Goal: Information Seeking & Learning: Learn about a topic

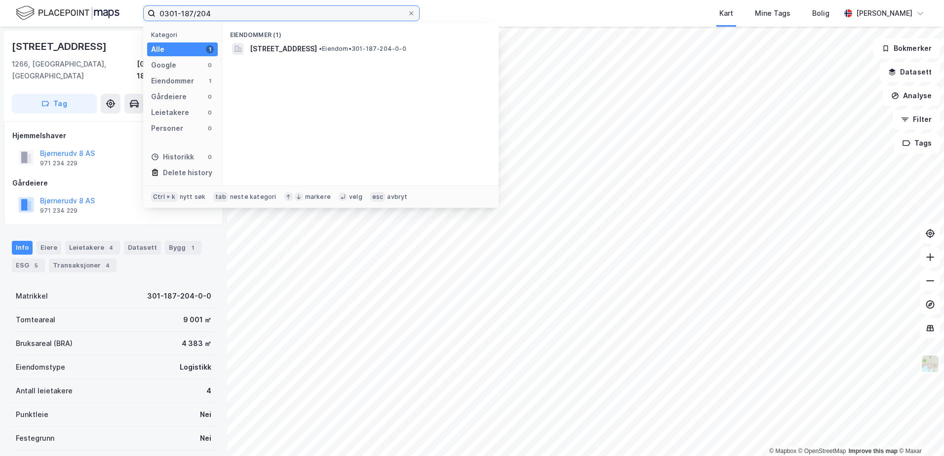
drag, startPoint x: 219, startPoint y: 10, endPoint x: 155, endPoint y: 12, distance: 64.7
click at [155, 12] on label "0301-187/204" at bounding box center [281, 13] width 276 height 16
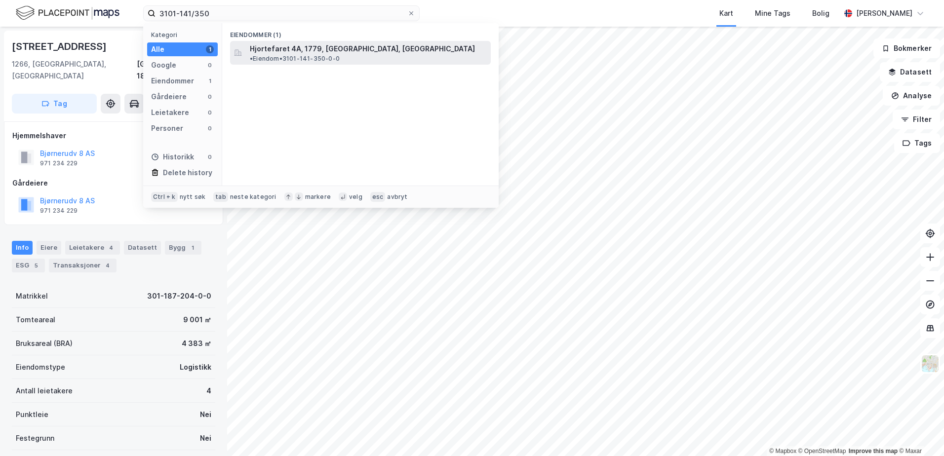
click at [302, 45] on span "Hjortefaret 4A, 1779, [GEOGRAPHIC_DATA], [GEOGRAPHIC_DATA]" at bounding box center [362, 49] width 225 height 12
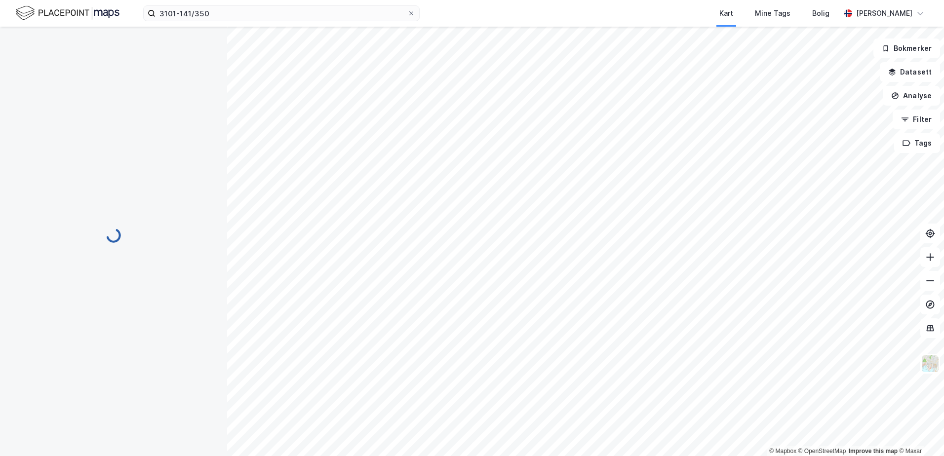
scroll to position [0, 0]
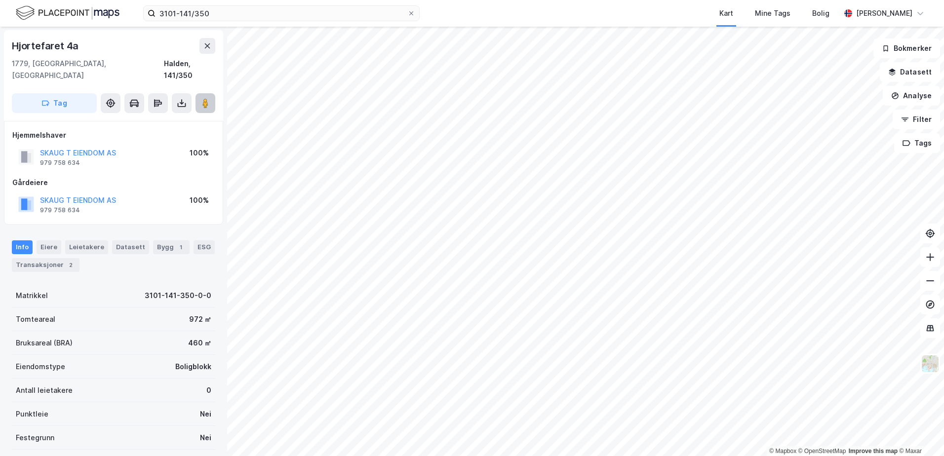
click at [207, 98] on image at bounding box center [205, 103] width 6 height 10
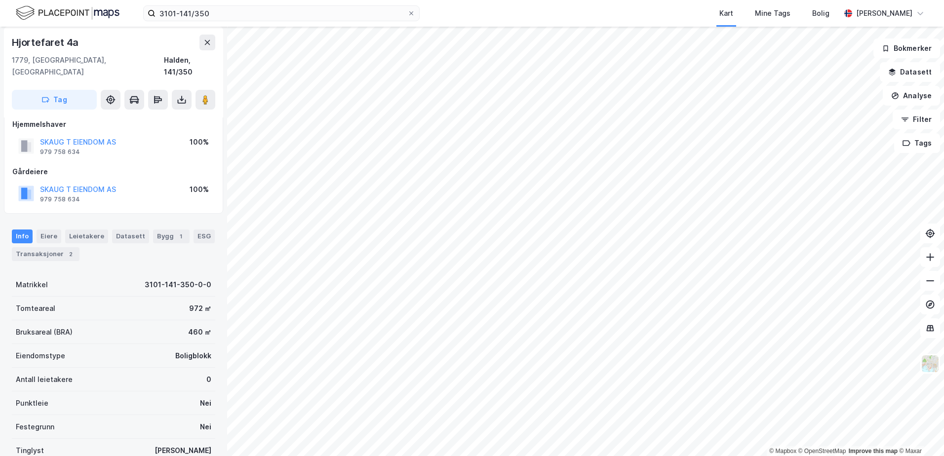
scroll to position [0, 0]
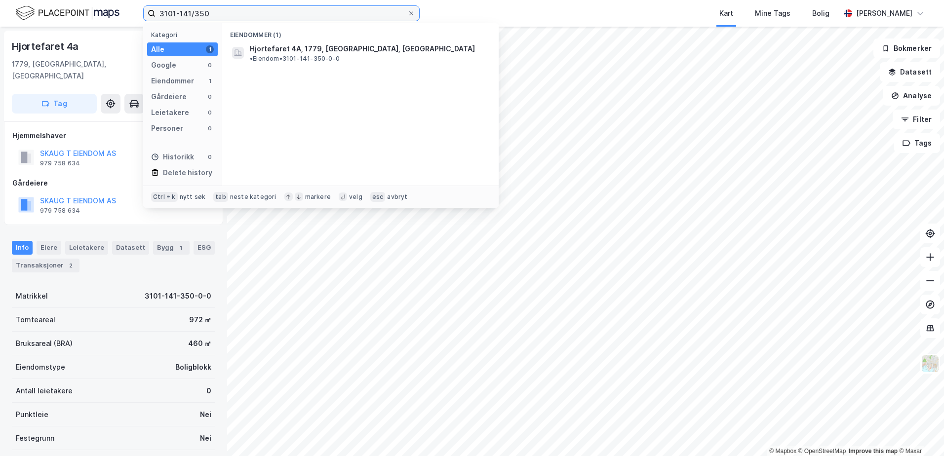
drag, startPoint x: 212, startPoint y: 13, endPoint x: 181, endPoint y: 15, distance: 31.7
click at [181, 15] on input "3101-141/350" at bounding box center [282, 13] width 252 height 15
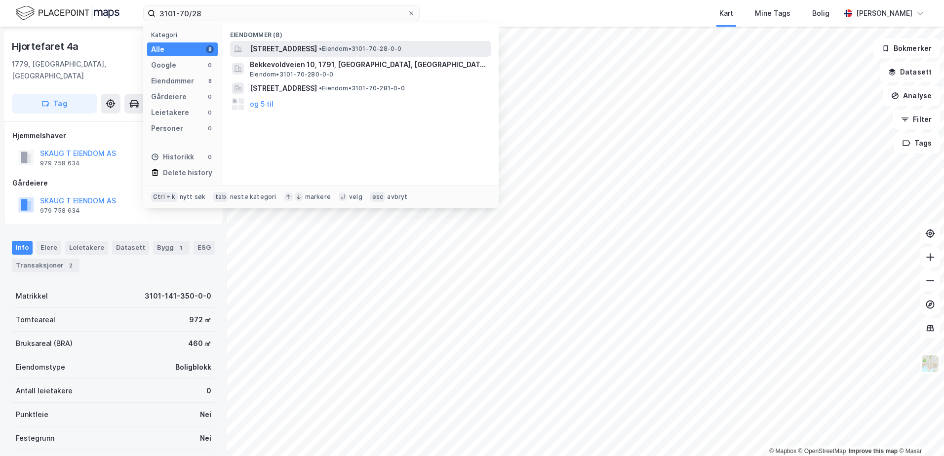
click at [288, 49] on span "[STREET_ADDRESS]" at bounding box center [283, 49] width 67 height 12
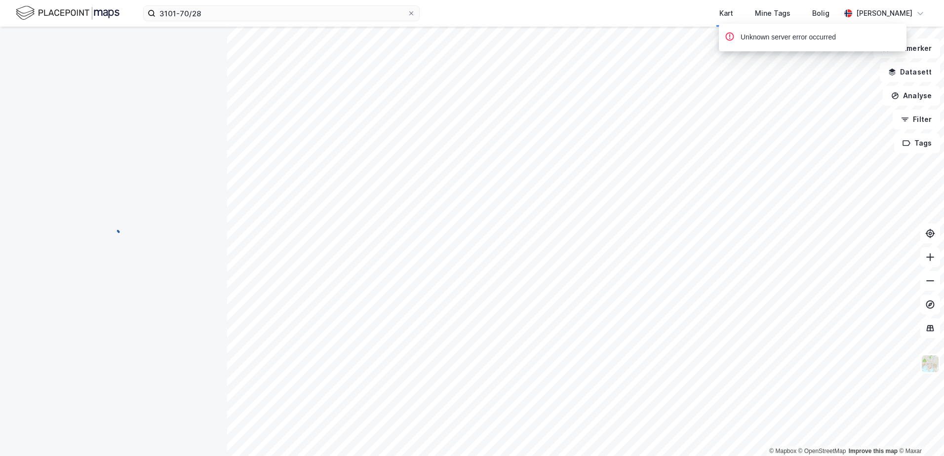
scroll to position [0, 0]
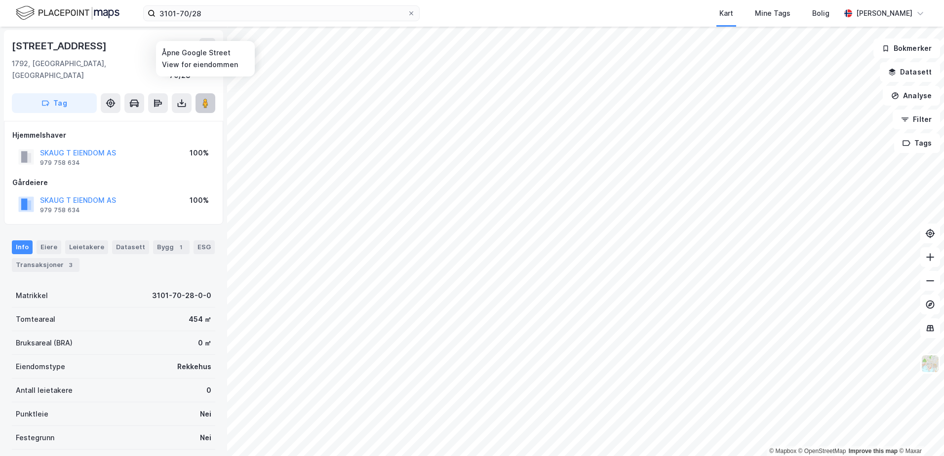
click at [200, 98] on icon at bounding box center [205, 103] width 10 height 10
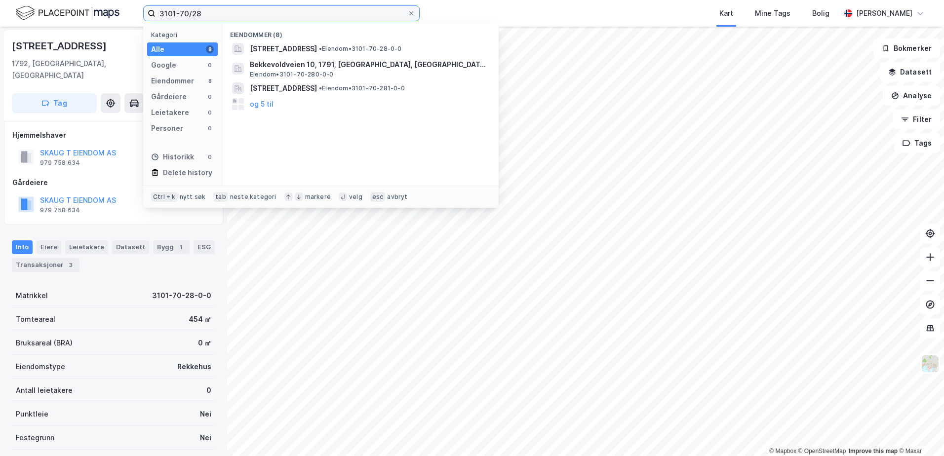
drag, startPoint x: 206, startPoint y: 11, endPoint x: 180, endPoint y: 14, distance: 26.3
click at [180, 14] on input "3101-70/28" at bounding box center [282, 13] width 252 height 15
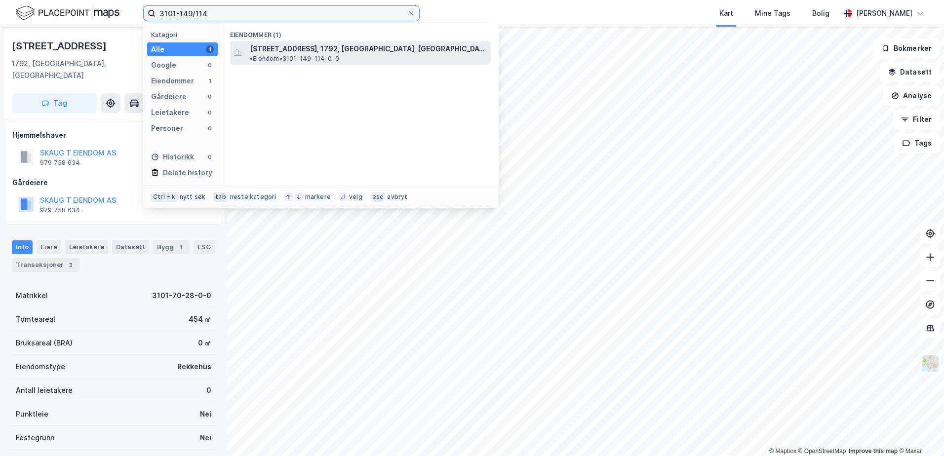
type input "3101-149/114"
click at [329, 51] on span "[STREET_ADDRESS], 1792, [GEOGRAPHIC_DATA], [GEOGRAPHIC_DATA]" at bounding box center [368, 49] width 237 height 12
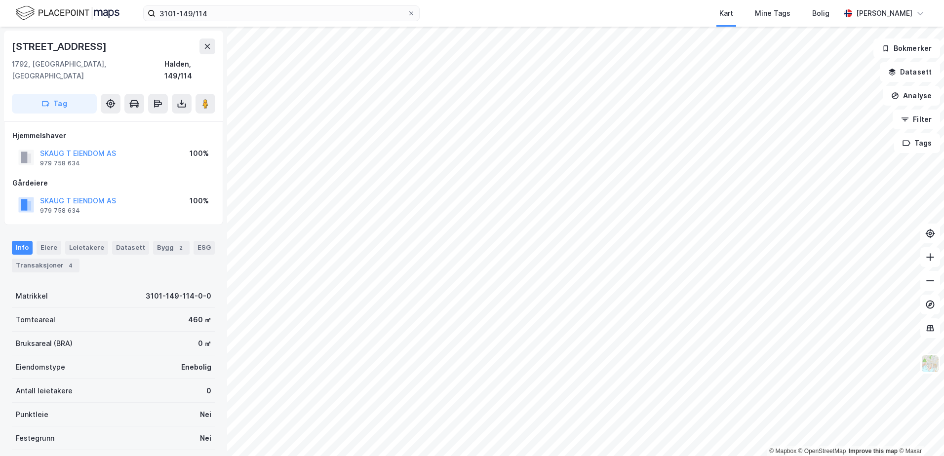
scroll to position [0, 0]
click at [203, 93] on button at bounding box center [206, 103] width 20 height 20
